Goal: Task Accomplishment & Management: Use online tool/utility

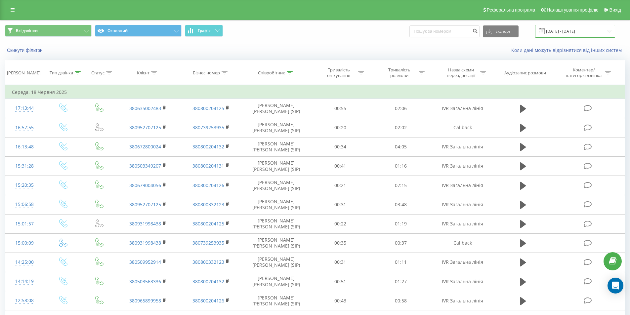
click at [605, 30] on input "[DATE] - [DATE]" at bounding box center [575, 31] width 80 height 13
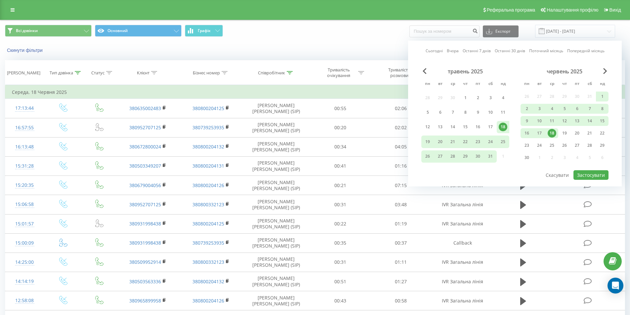
click at [609, 71] on div "Сьогодні Вчора Останні 7 днів Останні 30 днів Поточний місяць Попередній місяць…" at bounding box center [515, 114] width 214 height 146
click at [605, 72] on span "Next Month" at bounding box center [605, 71] width 4 height 6
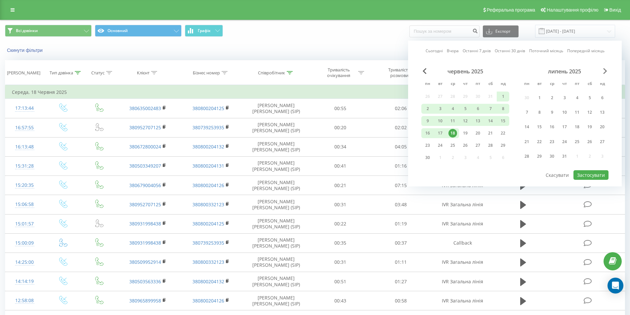
click at [605, 72] on span "Next Month" at bounding box center [605, 71] width 4 height 6
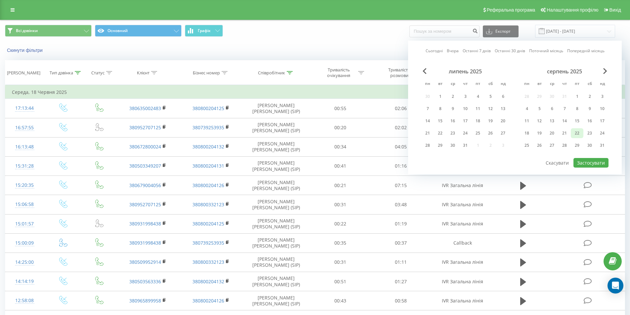
click at [574, 133] on div "22" at bounding box center [577, 133] width 9 height 9
click at [594, 161] on button "Застосувати" at bounding box center [590, 163] width 35 height 10
type input "[DATE] - [DATE]"
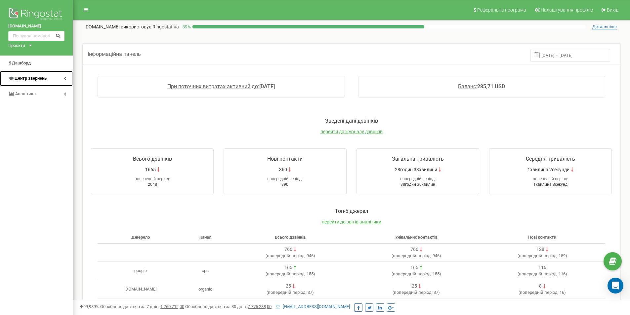
click at [37, 81] on span "Центр звернень" at bounding box center [27, 78] width 38 height 6
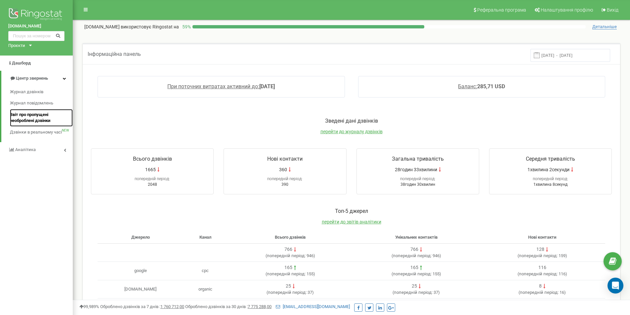
click at [39, 113] on span "Звіт про пропущені необроблені дзвінки" at bounding box center [39, 118] width 59 height 12
